Goal: Information Seeking & Learning: Find specific fact

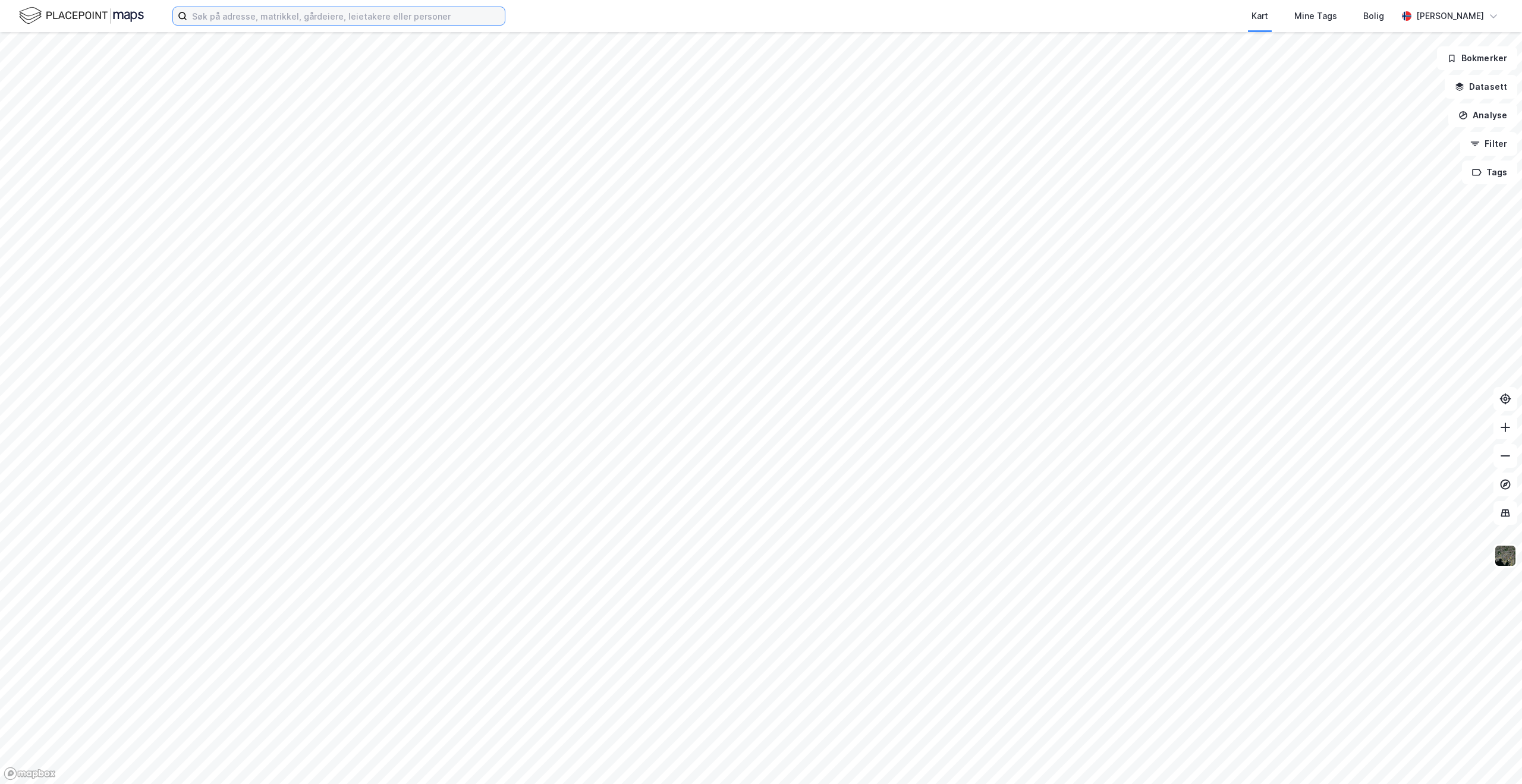
click at [420, 11] on input at bounding box center [346, 16] width 318 height 18
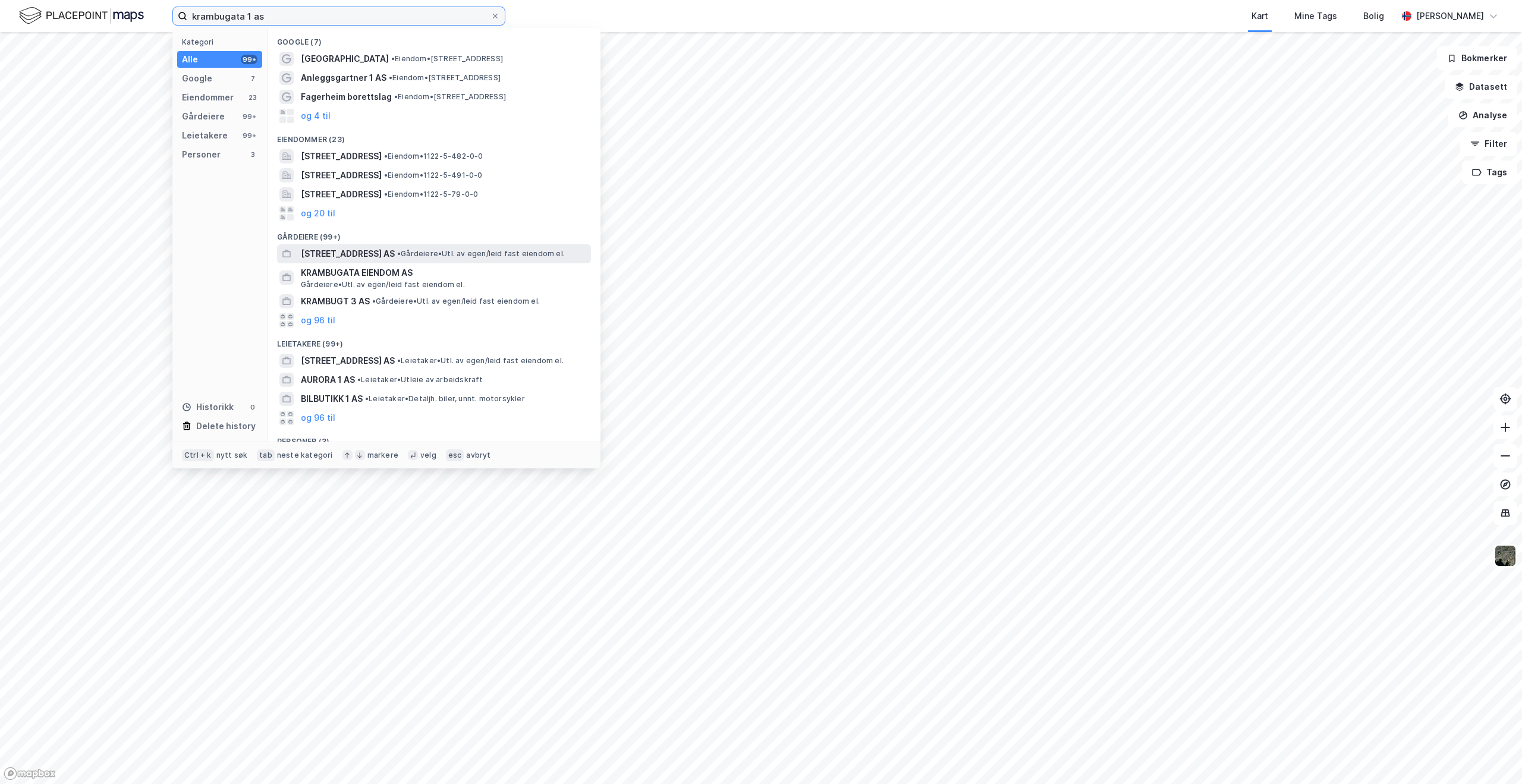
type input "krambugata 1 as"
click at [423, 252] on span "• Gårdeiere • Utl. av egen/leid fast eiendom el." at bounding box center [481, 254] width 168 height 10
